Goal: Information Seeking & Learning: Learn about a topic

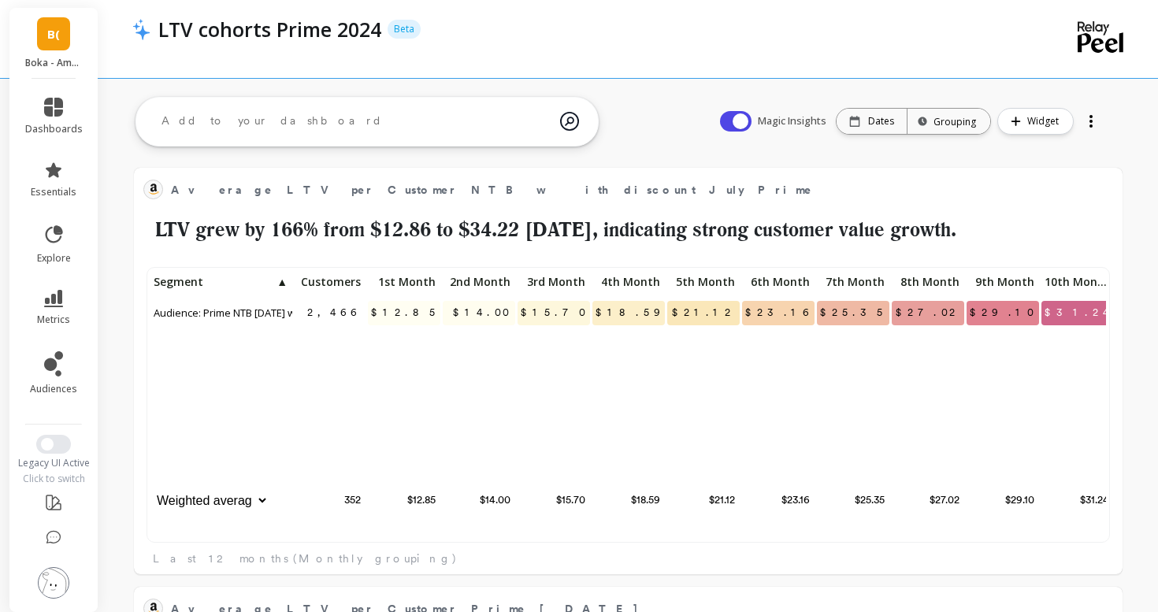
click at [46, 284] on li "metrics" at bounding box center [54, 307] width 76 height 55
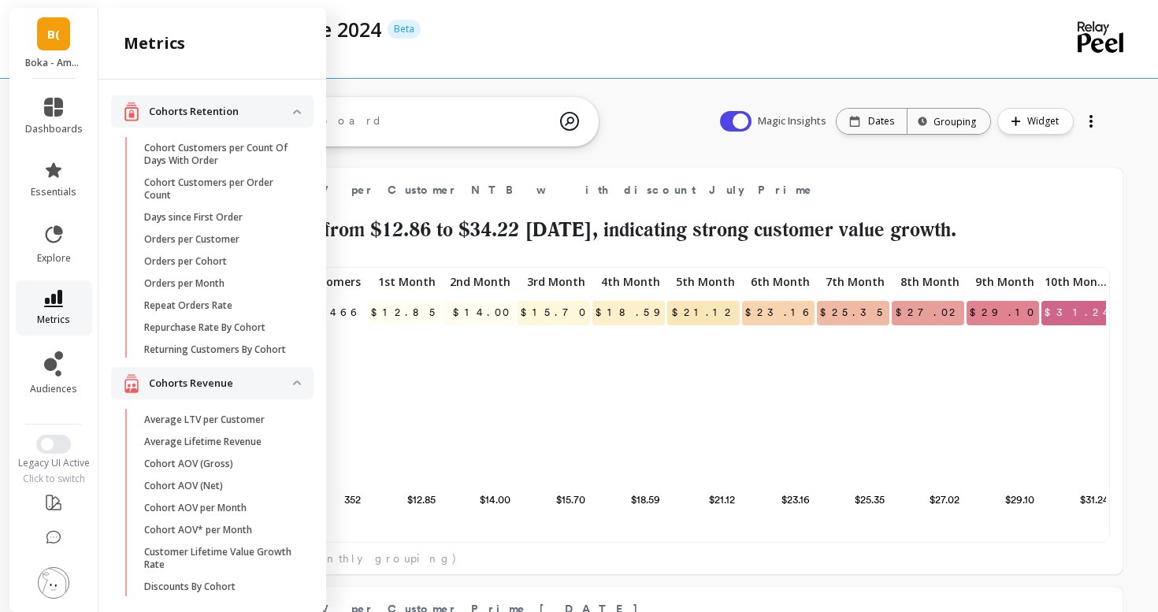
scroll to position [1174, 0]
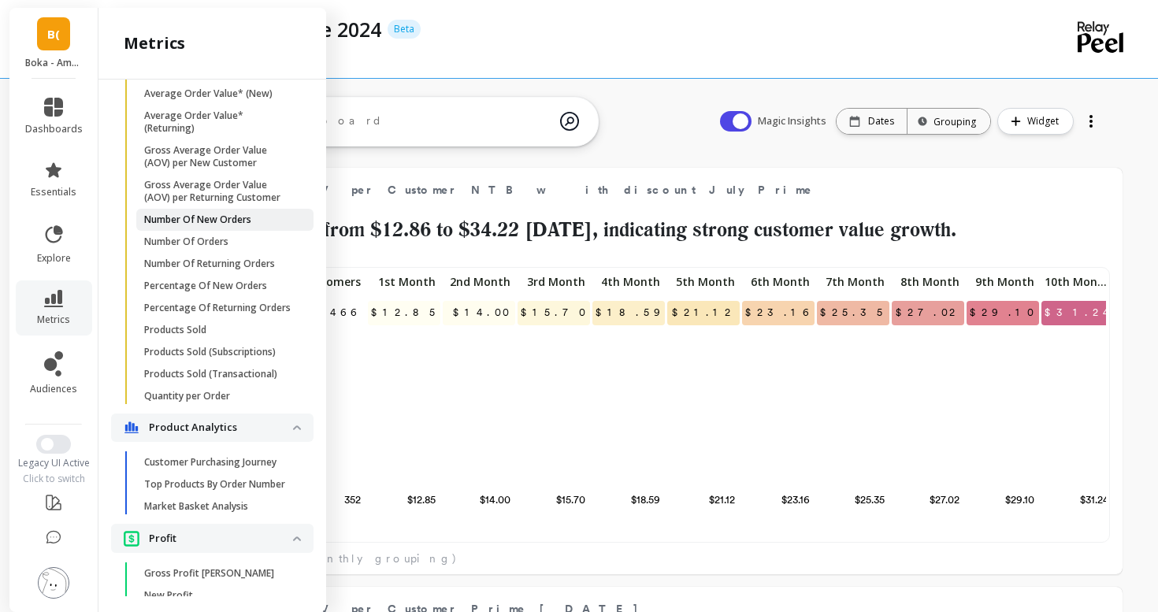
click at [189, 212] on link "Number Of New Orders" at bounding box center [224, 220] width 177 height 22
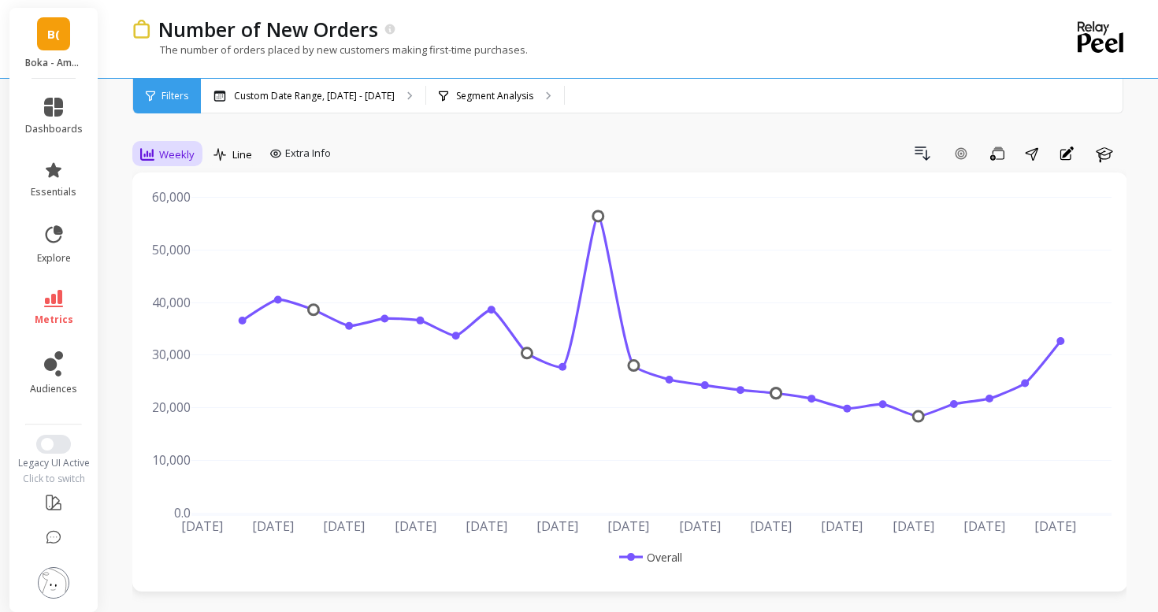
click at [182, 166] on div "Weekly" at bounding box center [167, 154] width 64 height 27
click at [169, 228] on div "Daily" at bounding box center [190, 220] width 109 height 28
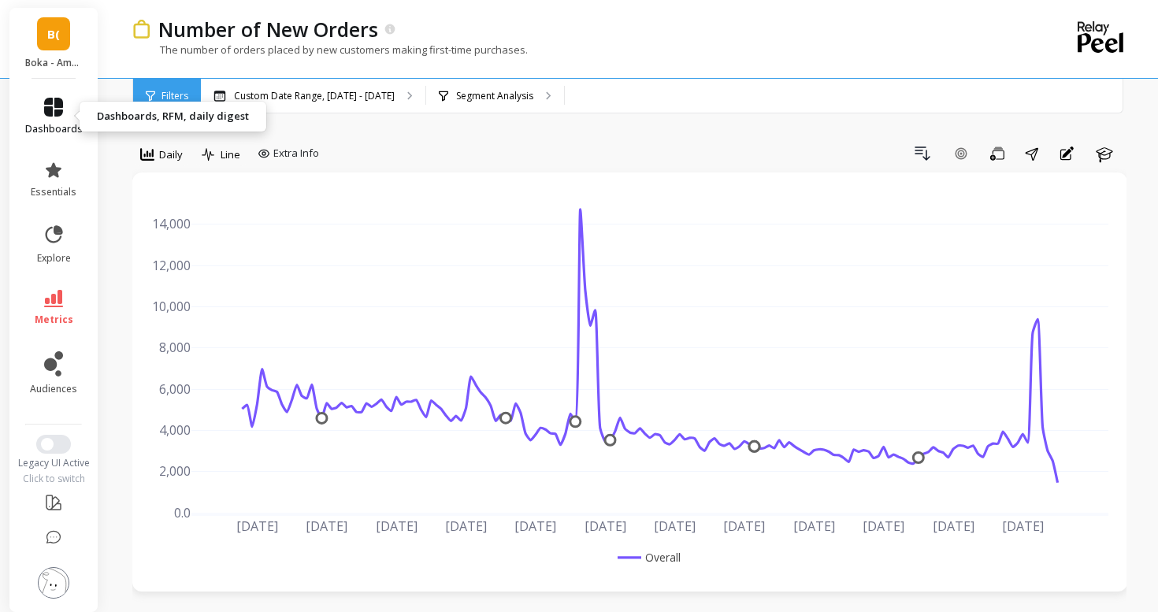
click at [50, 120] on link "dashboards" at bounding box center [53, 117] width 57 height 38
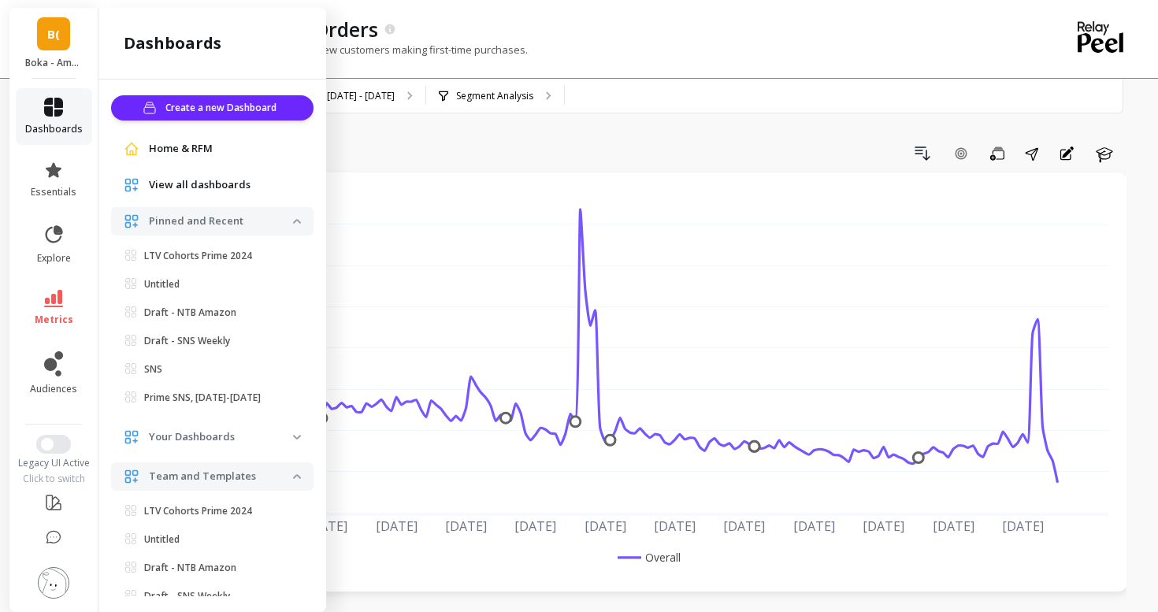
click at [50, 111] on icon at bounding box center [53, 107] width 19 height 19
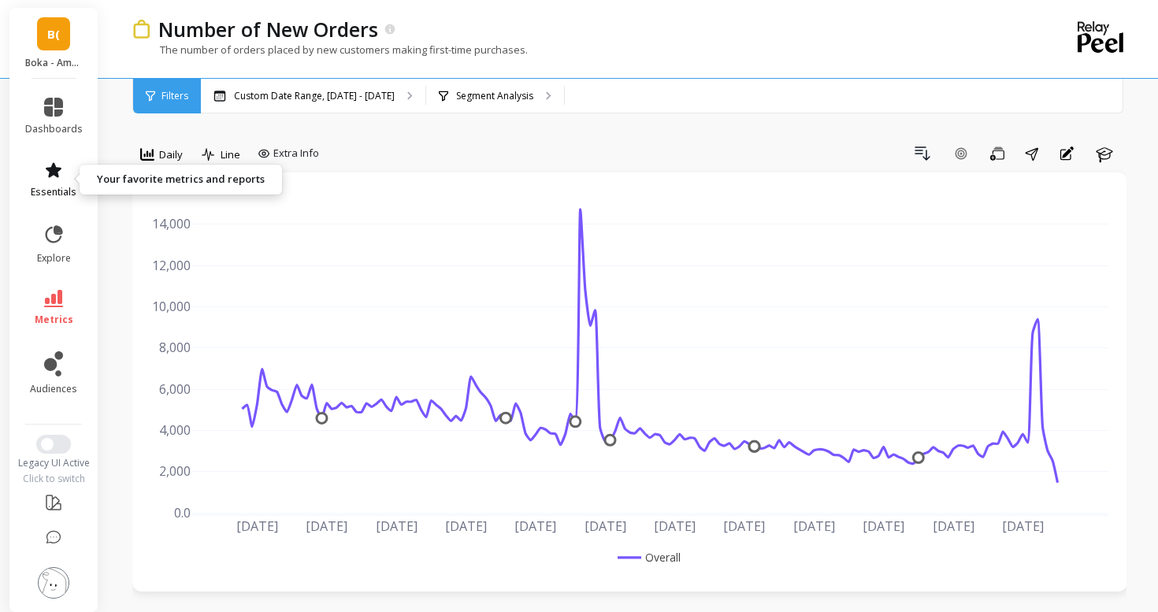
click at [46, 172] on icon at bounding box center [53, 170] width 19 height 19
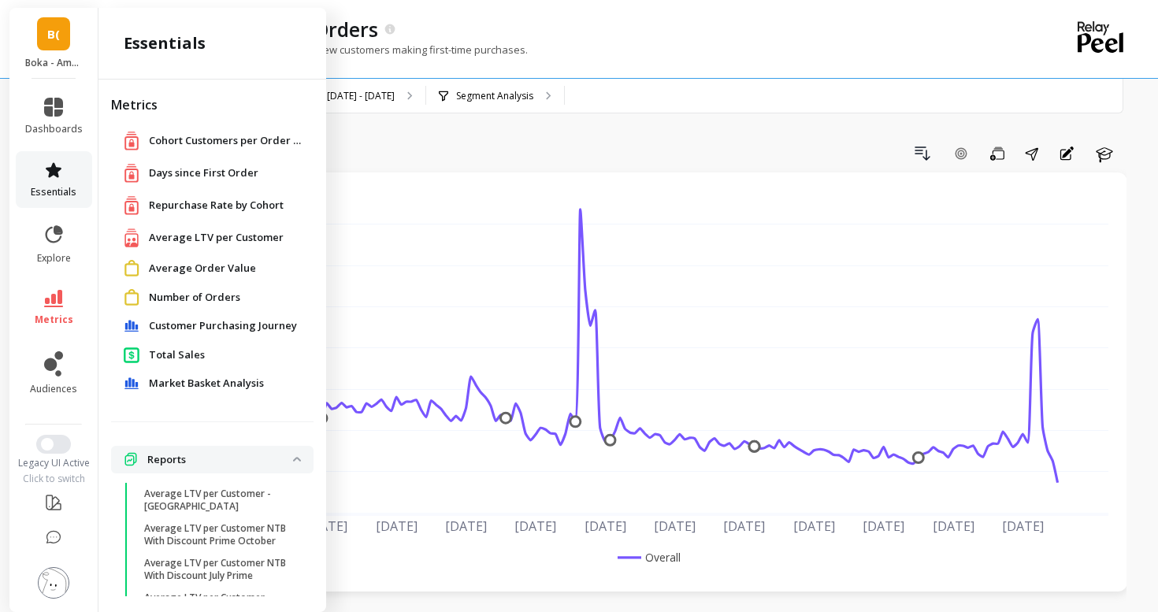
click at [46, 172] on icon at bounding box center [53, 170] width 19 height 19
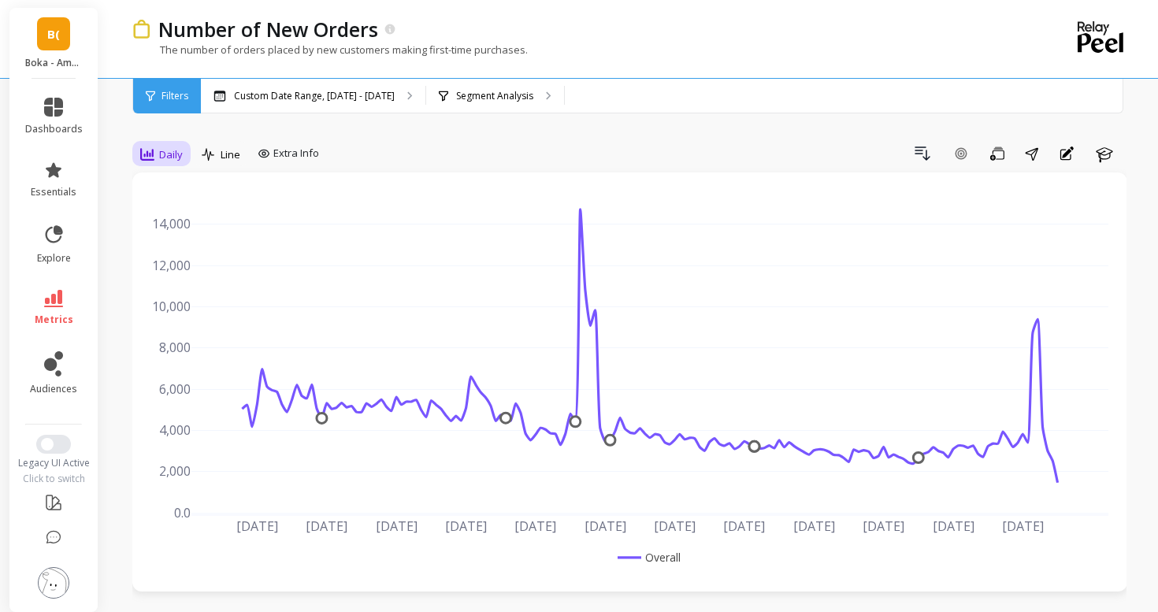
click at [147, 157] on icon at bounding box center [147, 154] width 14 height 14
click at [64, 316] on span "metrics" at bounding box center [54, 319] width 39 height 13
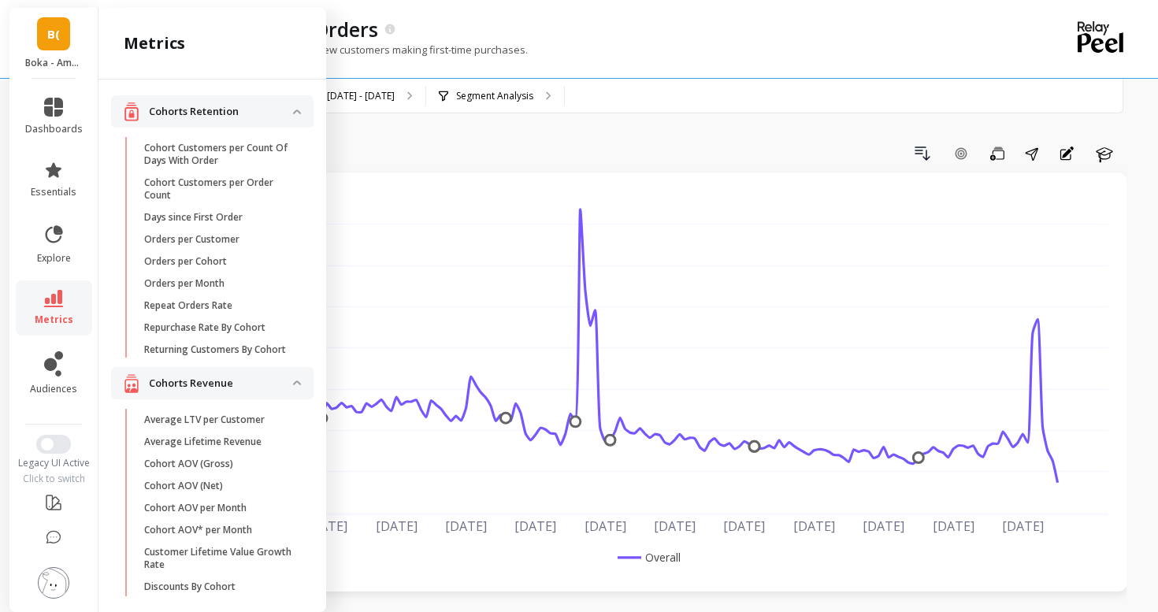
scroll to position [1161, 0]
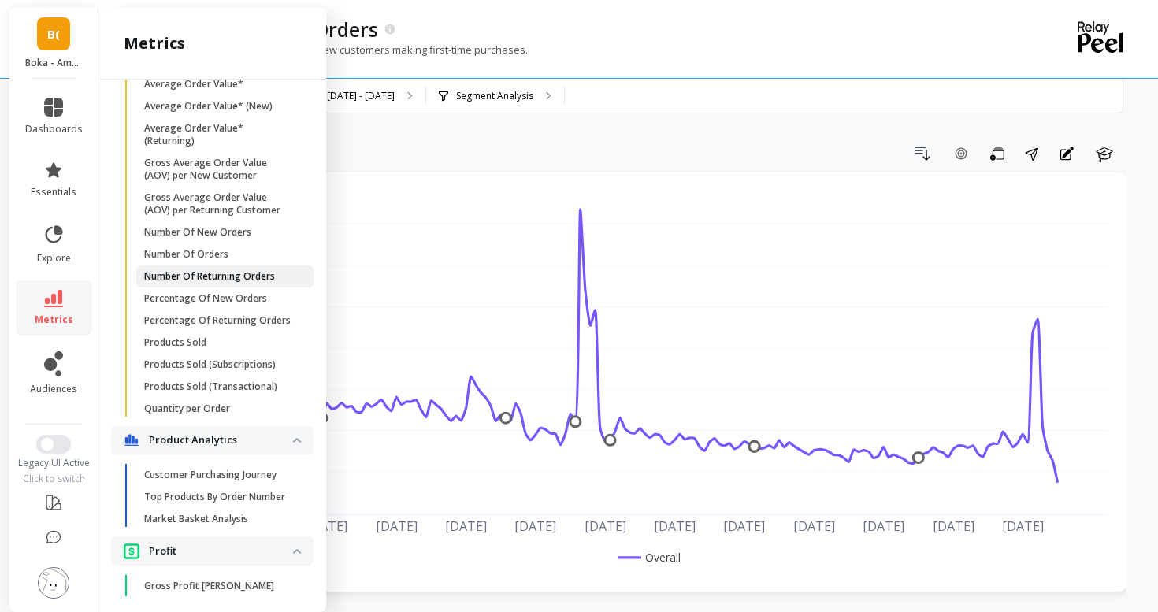
click at [224, 279] on p "Number Of Returning Orders" at bounding box center [209, 276] width 131 height 13
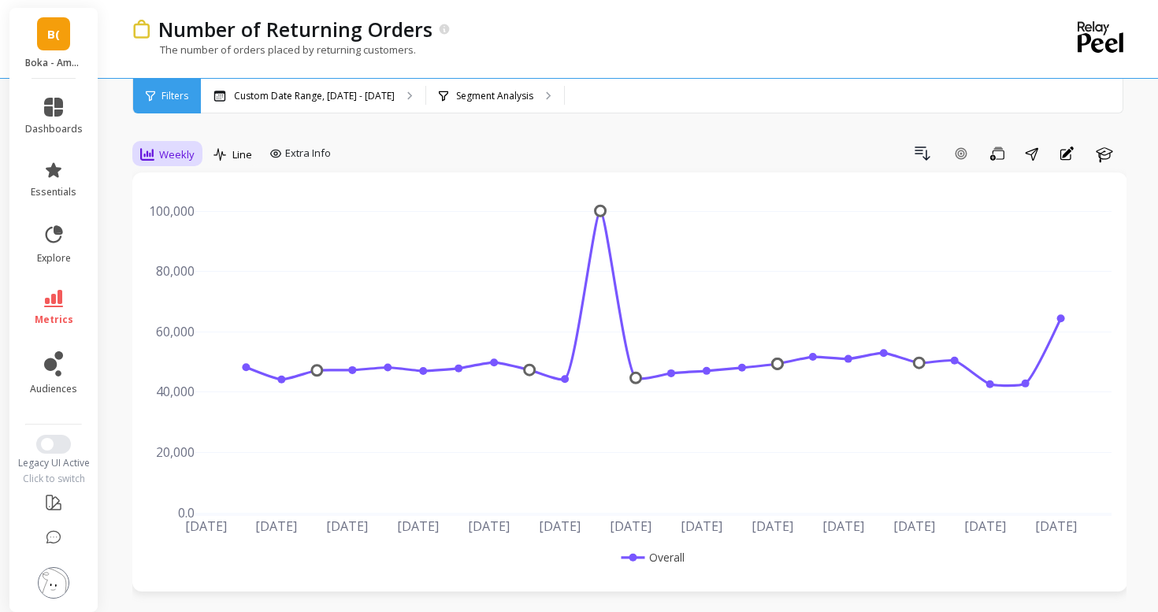
click at [175, 159] on span "Weekly" at bounding box center [176, 154] width 35 height 15
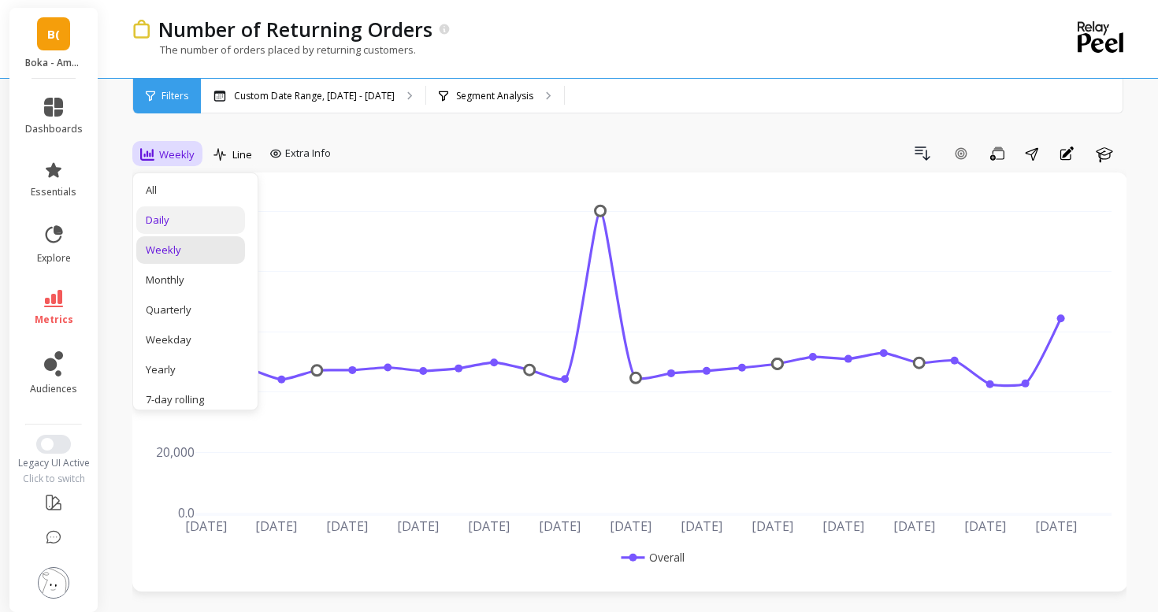
click at [171, 230] on div "Daily" at bounding box center [190, 220] width 109 height 28
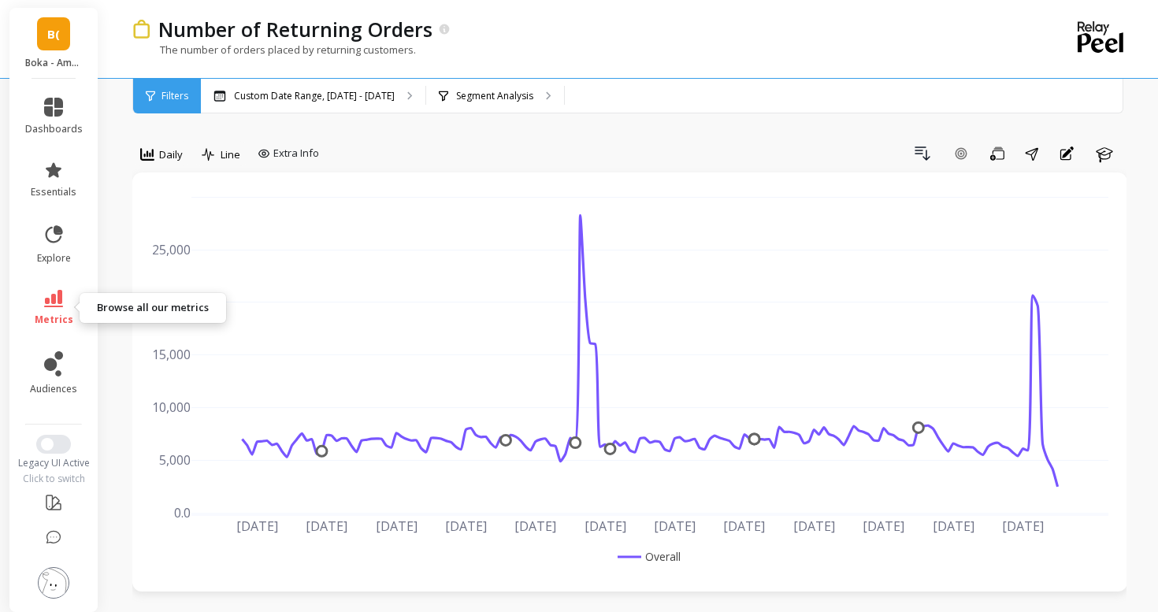
click at [43, 302] on link "metrics" at bounding box center [53, 308] width 57 height 36
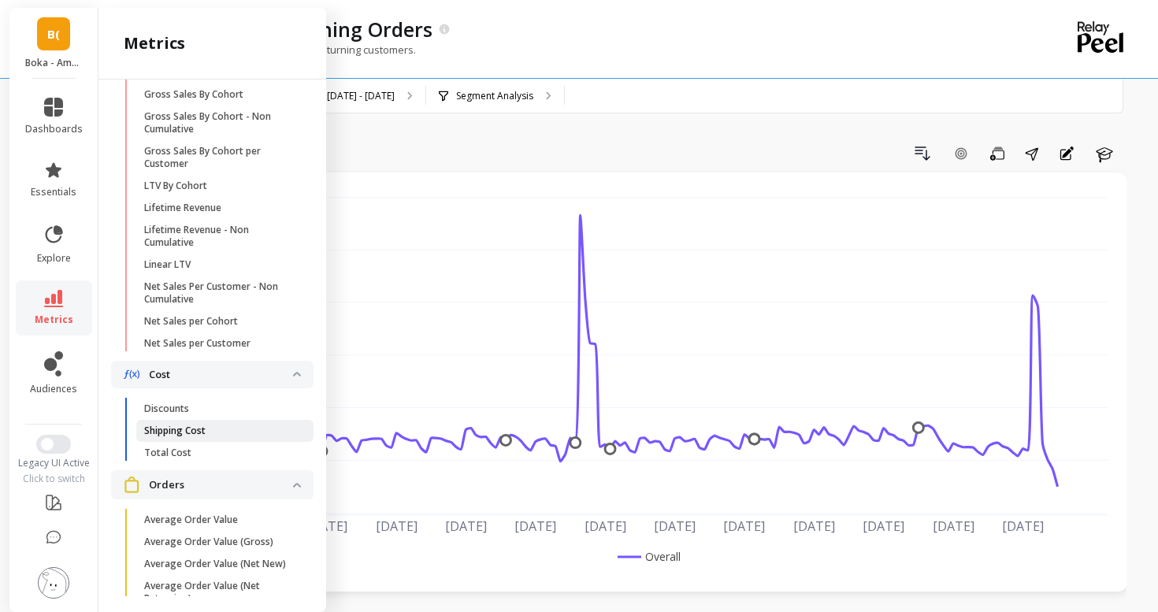
scroll to position [538, 0]
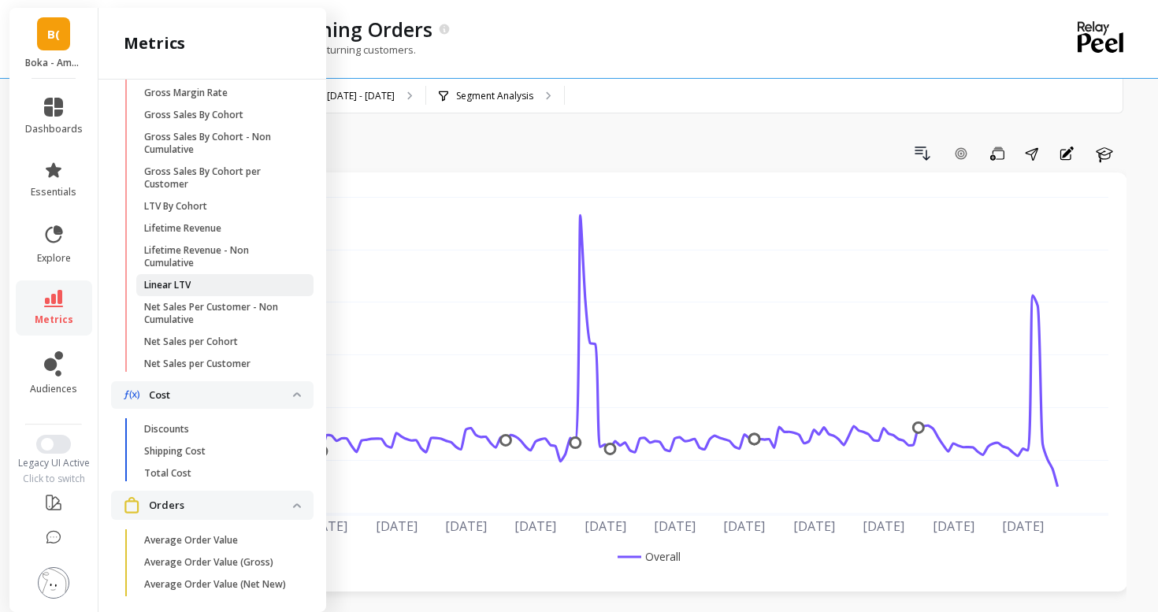
click at [204, 289] on span "Linear LTV" at bounding box center [219, 285] width 150 height 13
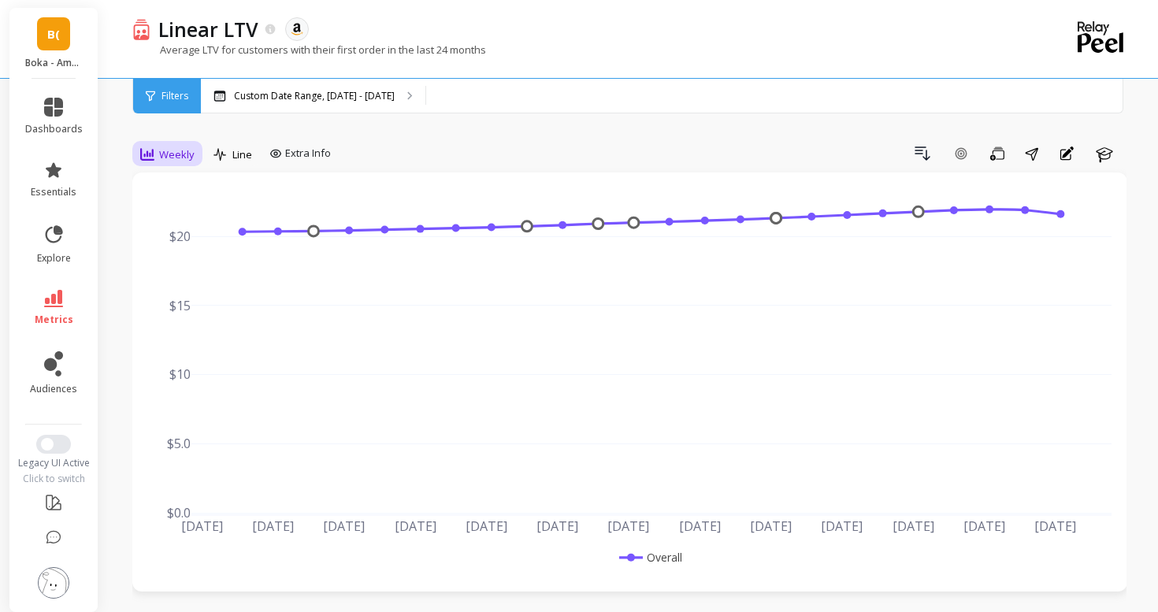
click at [180, 147] on span "Weekly" at bounding box center [176, 154] width 35 height 15
click at [173, 216] on div "Daily" at bounding box center [191, 220] width 90 height 15
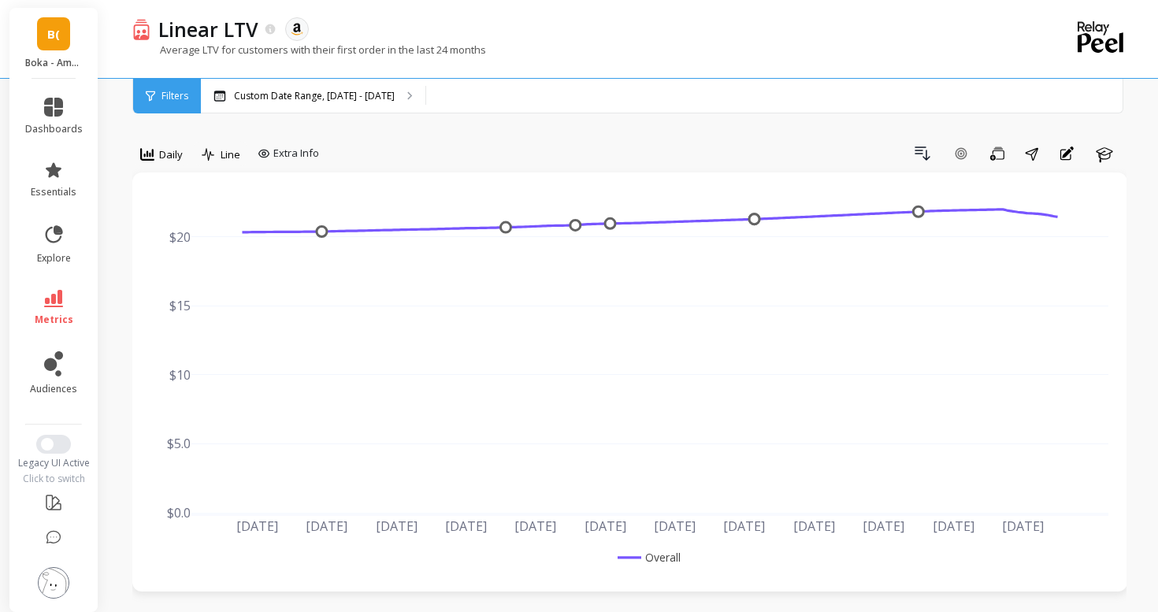
click at [51, 157] on li "essentials" at bounding box center [54, 179] width 76 height 57
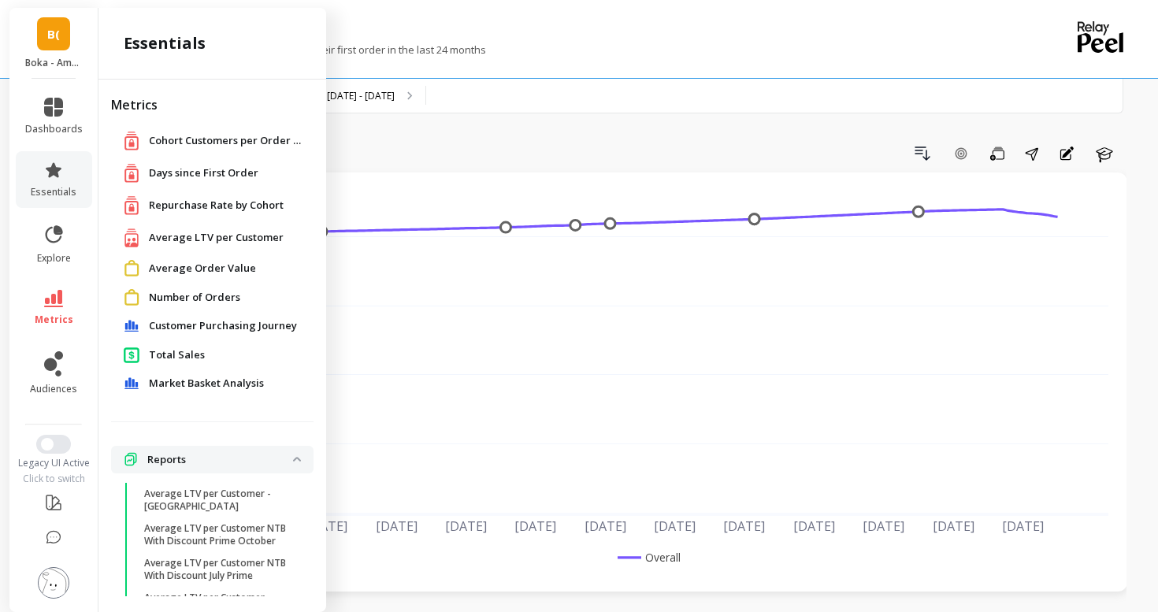
click at [161, 234] on span "Average LTV per Customer" at bounding box center [216, 238] width 135 height 16
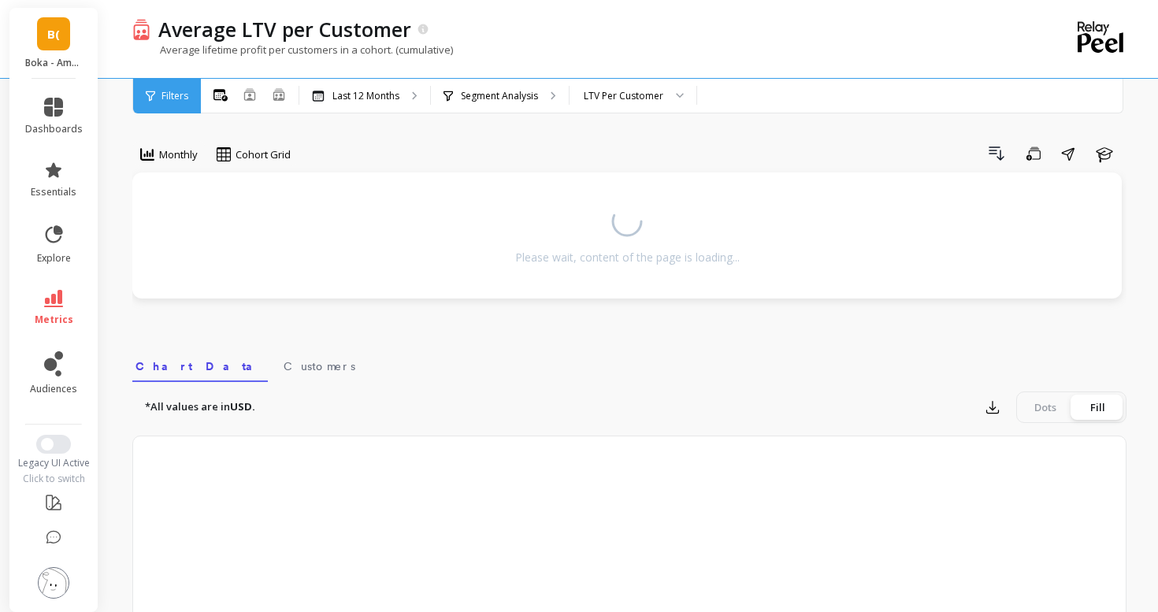
click at [28, 43] on div "B( Boka - Amazon (Essor)" at bounding box center [53, 43] width 88 height 71
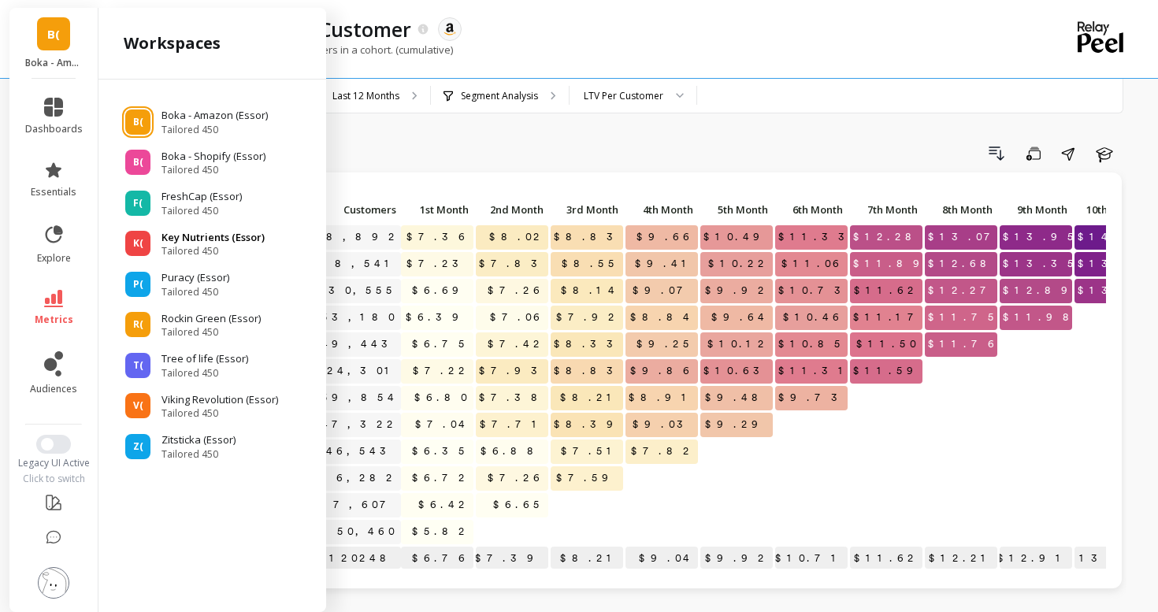
click at [193, 240] on p "Key Nutrients (Essor)" at bounding box center [212, 238] width 103 height 16
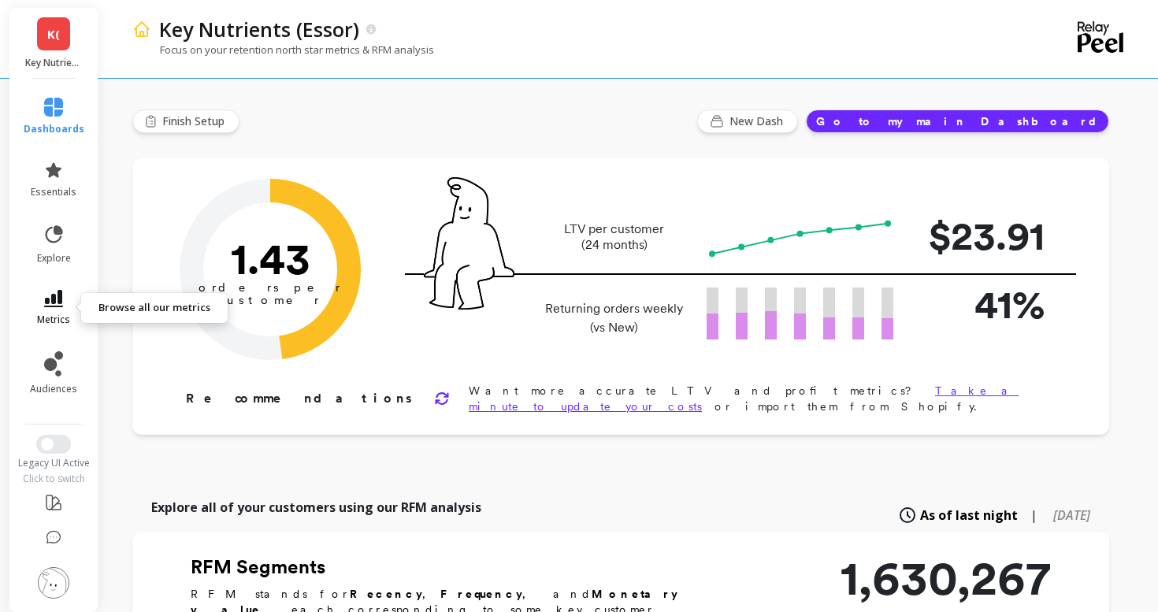
click at [44, 293] on icon at bounding box center [53, 298] width 19 height 17
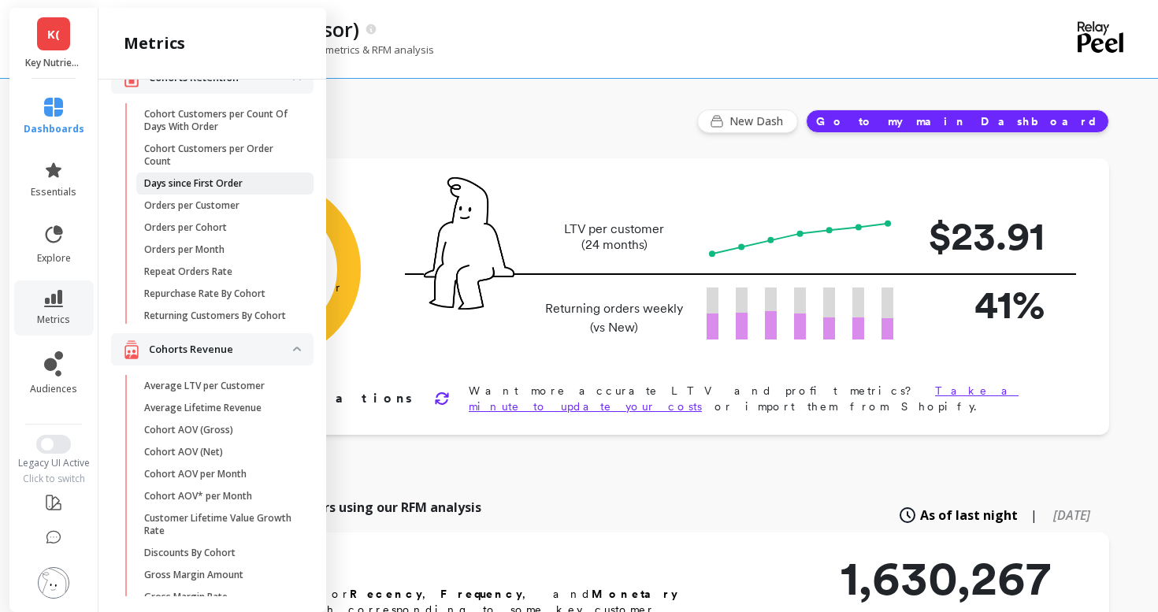
scroll to position [41, 0]
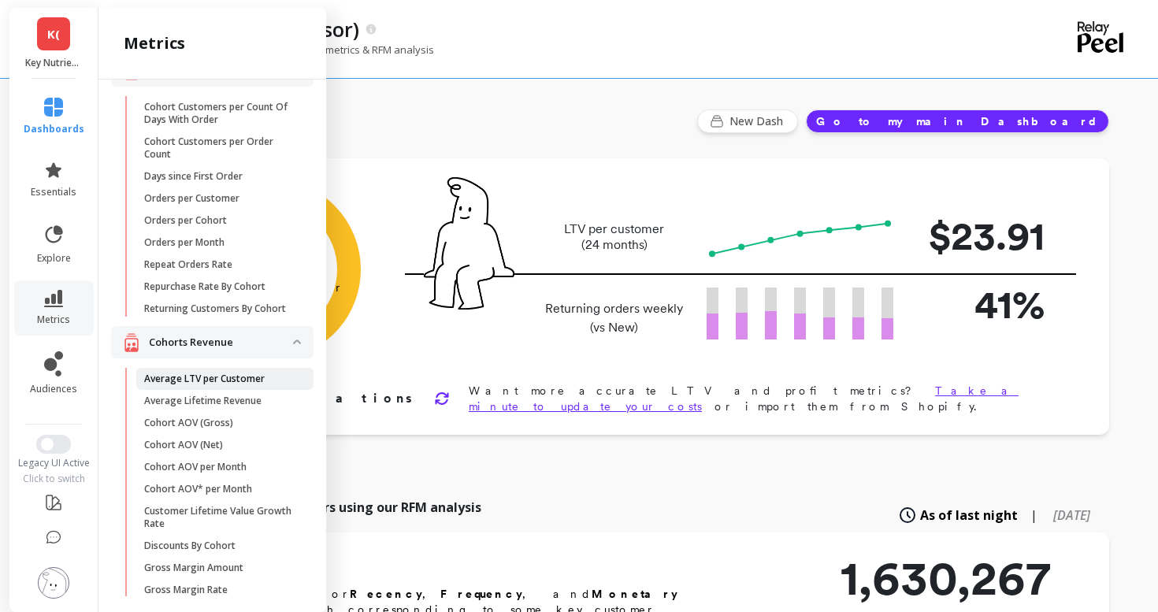
click at [190, 373] on p "Average LTV per Customer" at bounding box center [204, 379] width 121 height 13
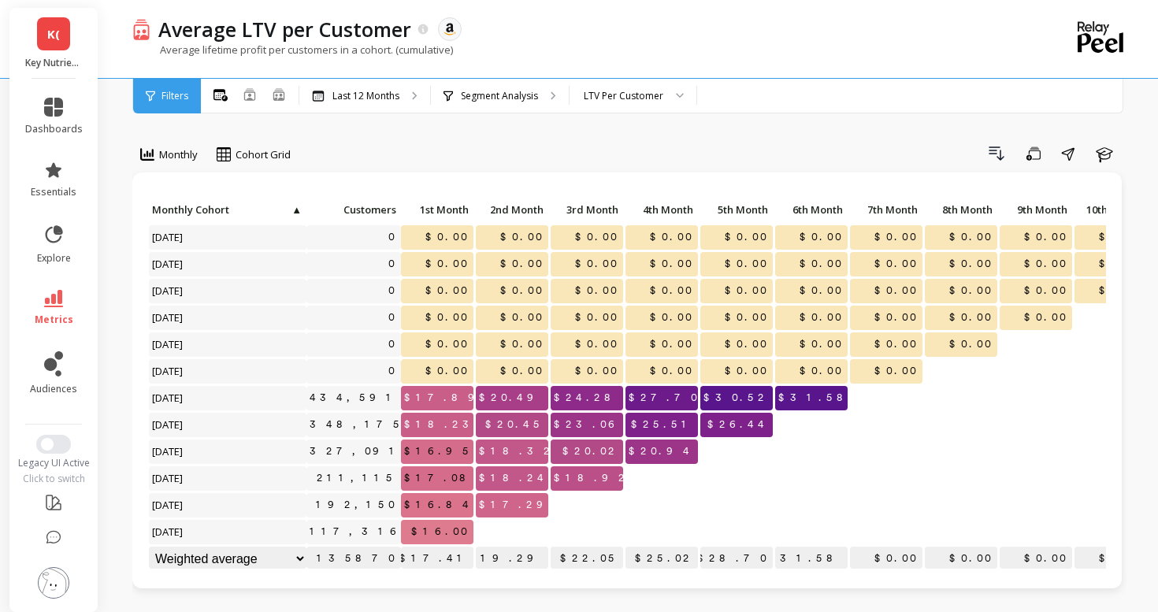
scroll to position [1, 0]
click at [47, 180] on link "essentials" at bounding box center [53, 180] width 57 height 38
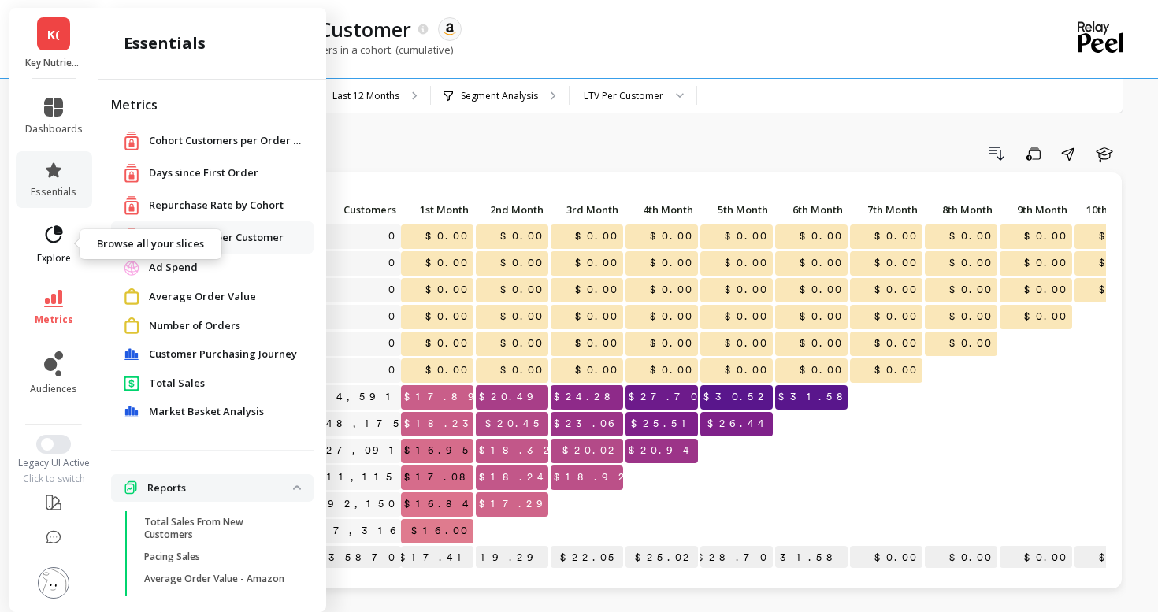
click at [68, 232] on link "explore" at bounding box center [53, 244] width 57 height 41
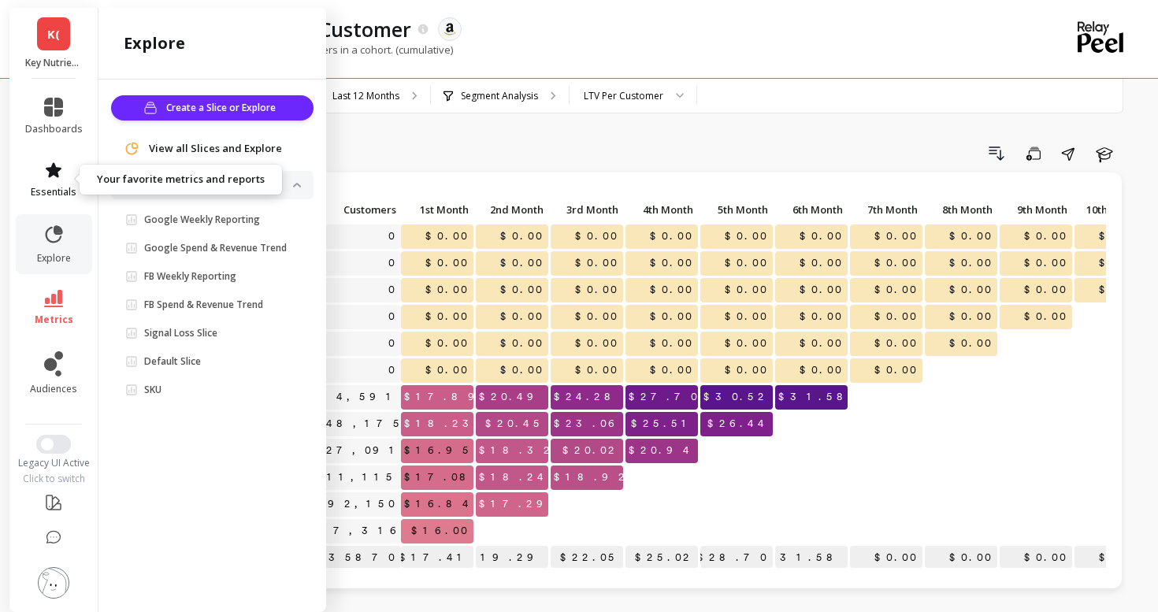
click at [73, 161] on link "essentials" at bounding box center [53, 180] width 57 height 38
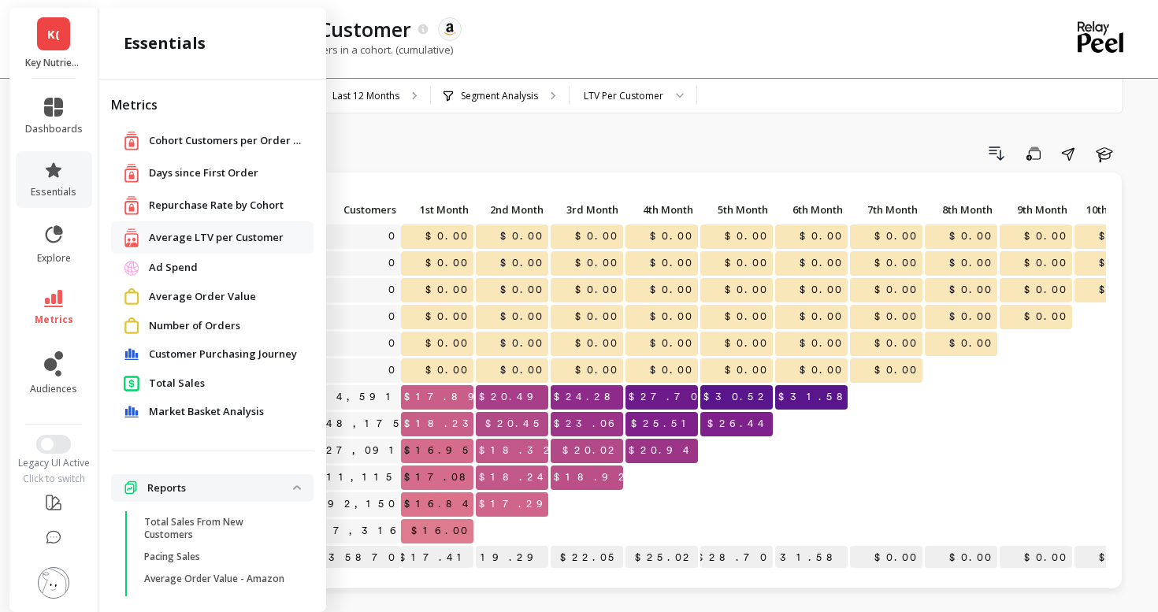
click at [184, 203] on span "Repurchase Rate by Cohort" at bounding box center [216, 206] width 135 height 16
